Goal: Information Seeking & Learning: Check status

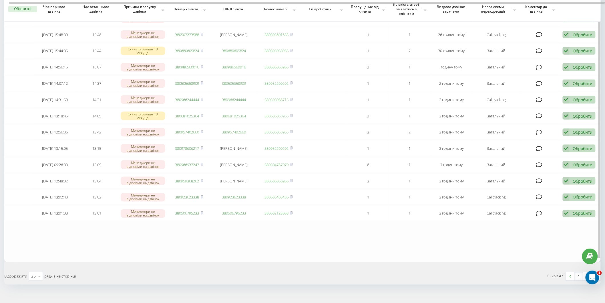
scroll to position [268, 0]
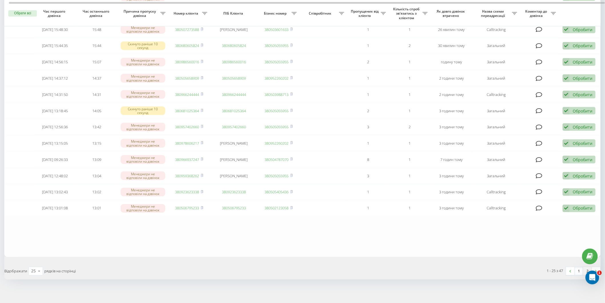
click at [588, 267] on link "2" at bounding box center [588, 271] width 9 height 8
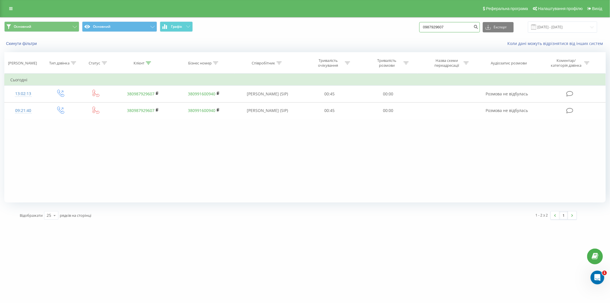
drag, startPoint x: 451, startPoint y: 29, endPoint x: 436, endPoint y: 25, distance: 15.4
click at [419, 26] on div "Основний Основний Графік 0987929607 Експорт .csv .xls .xlsx 20.05.2025 - 20.08.…" at bounding box center [305, 26] width 602 height 11
paste input "50)444-16-55"
click at [450, 29] on input "050)444-16-55" at bounding box center [449, 27] width 61 height 10
click at [450, 27] on input "050)444-16-55" at bounding box center [449, 27] width 61 height 10
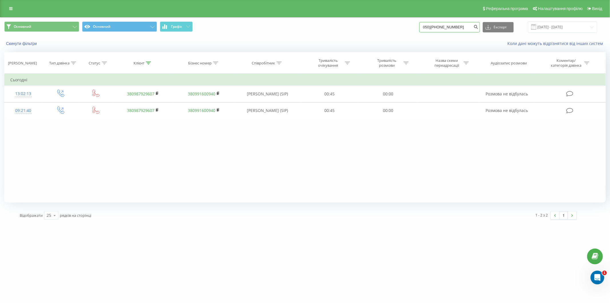
click at [449, 26] on input "050)444-16-55" at bounding box center [449, 27] width 61 height 10
click at [444, 28] on input "050)444-1655" at bounding box center [449, 27] width 61 height 10
click at [436, 27] on input "050)4441655" at bounding box center [449, 27] width 61 height 10
click at [457, 28] on input "0504441655" at bounding box center [449, 27] width 61 height 10
type input "0504441655"
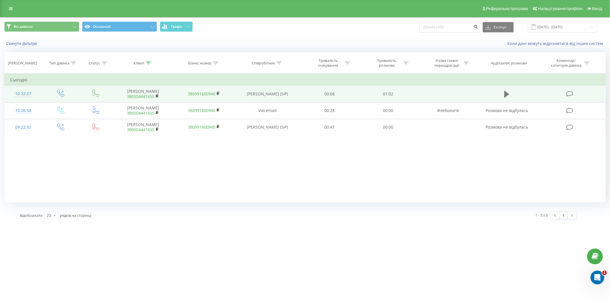
click at [504, 93] on button at bounding box center [507, 94] width 9 height 9
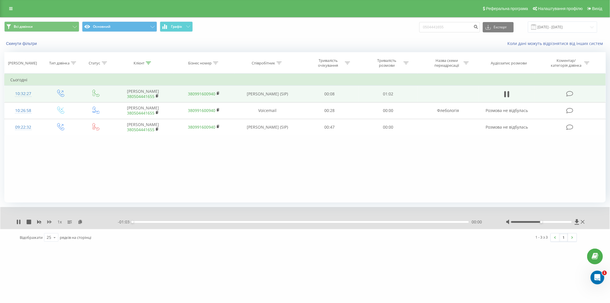
click at [49, 223] on icon at bounding box center [49, 221] width 5 height 5
click at [208, 222] on div "00:14" at bounding box center [300, 222] width 336 height 2
click at [234, 221] on div "00:15" at bounding box center [300, 222] width 336 height 2
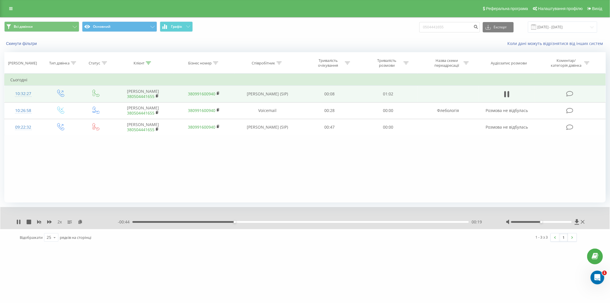
click at [247, 222] on div "00:19" at bounding box center [300, 222] width 336 height 2
click at [239, 221] on div "00:24" at bounding box center [300, 222] width 336 height 2
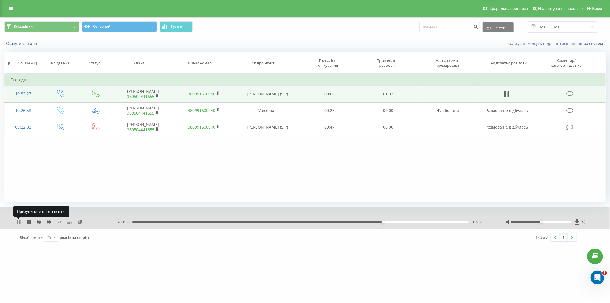
click at [19, 223] on icon at bounding box center [19, 221] width 1 height 5
